Goal: Check status: Check status

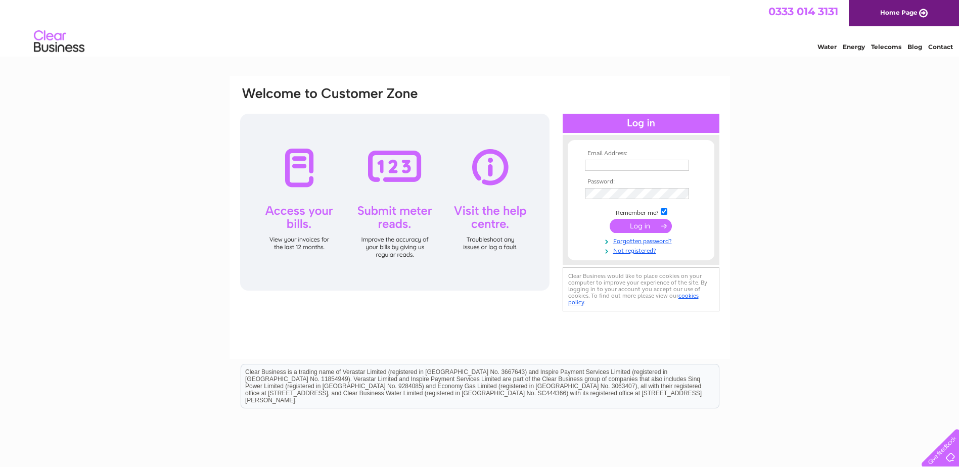
type input "[EMAIL_ADDRESS][DOMAIN_NAME]"
click at [649, 223] on input "submit" at bounding box center [641, 226] width 62 height 14
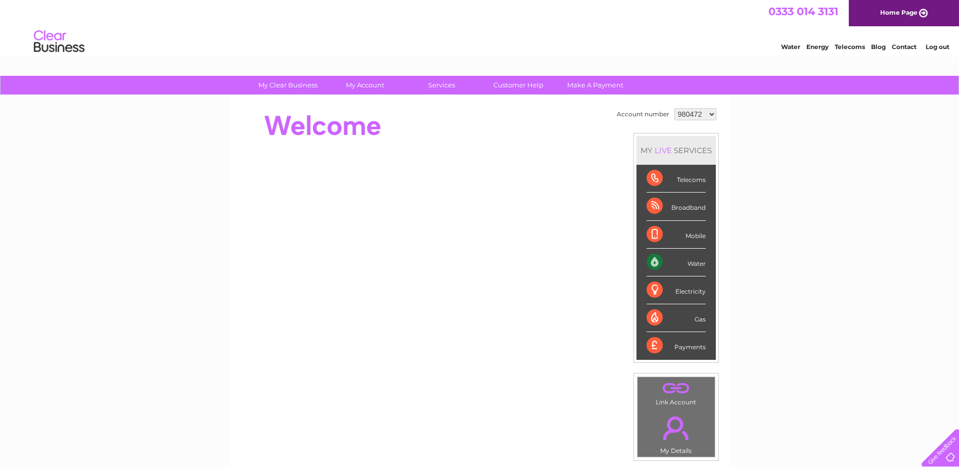
click at [377, 59] on html "0333 014 3131 Home Page Water Energy Telecoms Blog Contact Log out" at bounding box center [479, 29] width 959 height 59
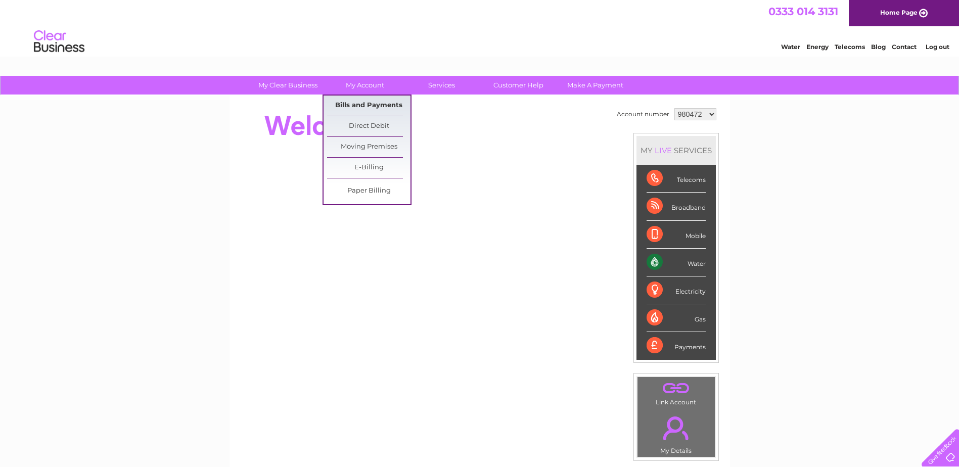
click at [381, 101] on link "Bills and Payments" at bounding box center [368, 106] width 83 height 20
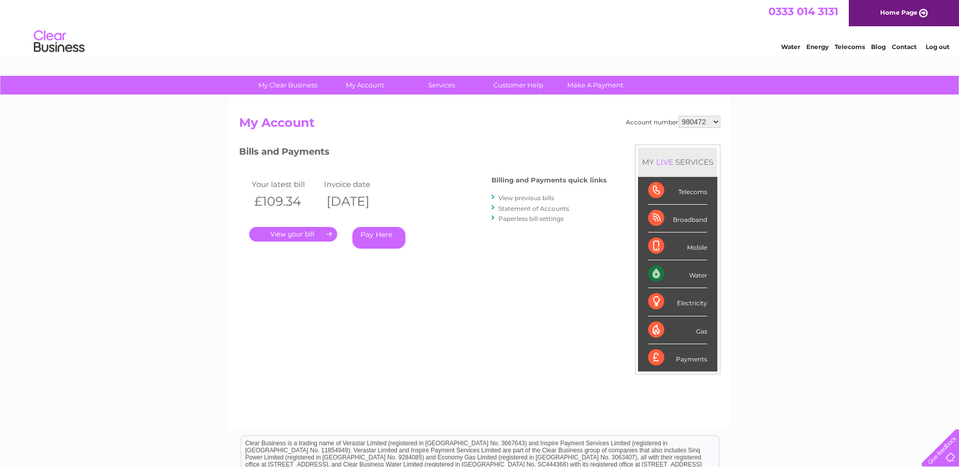
click at [715, 120] on select "980472 1090326" at bounding box center [699, 122] width 42 height 12
select select "1090326"
click at [678, 116] on select "980472 1090326" at bounding box center [699, 122] width 42 height 12
